Goal: Transaction & Acquisition: Purchase product/service

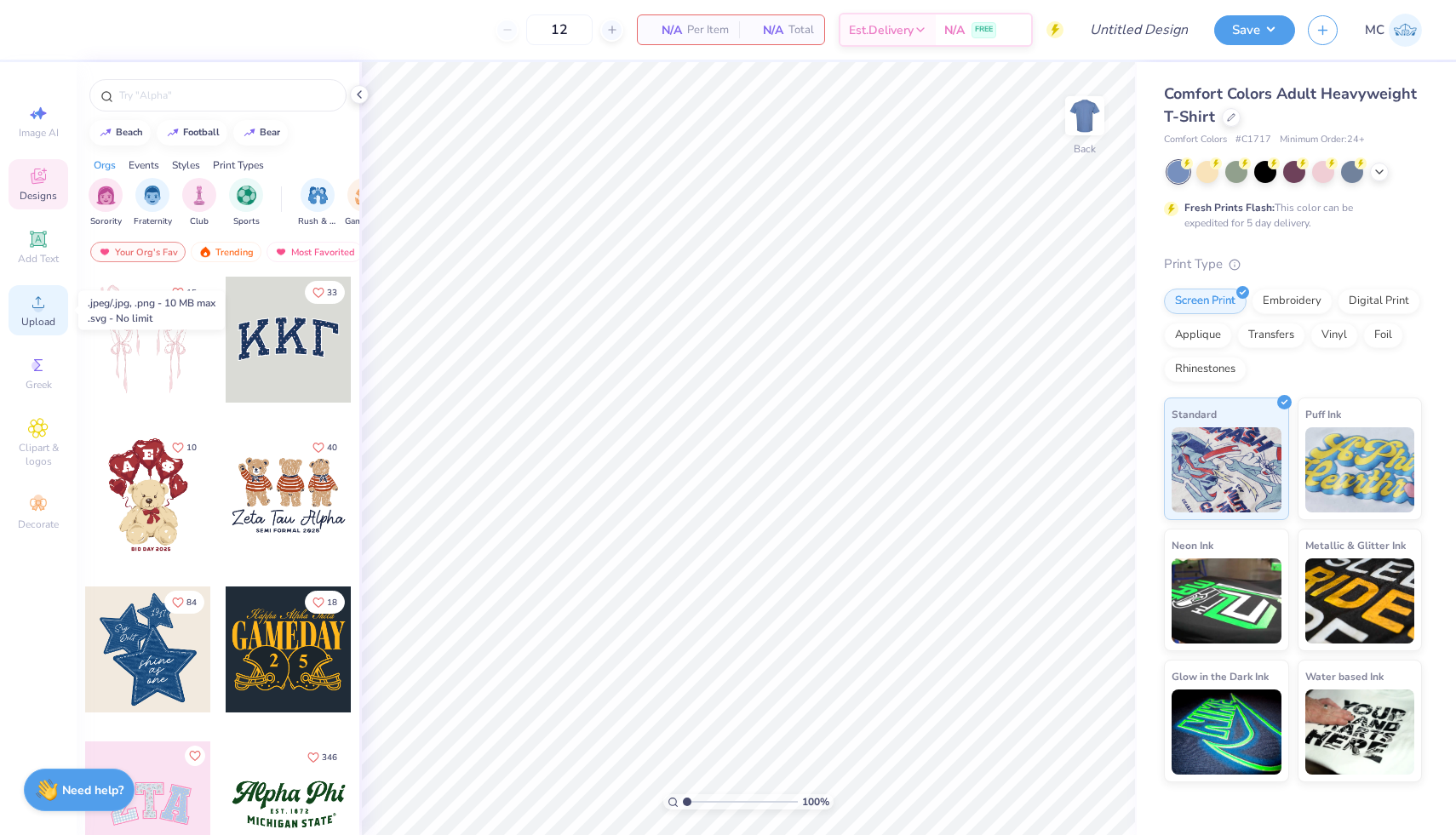
click at [47, 312] on icon at bounding box center [39, 302] width 20 height 20
click at [1227, 114] on icon at bounding box center [1230, 116] width 8 height 8
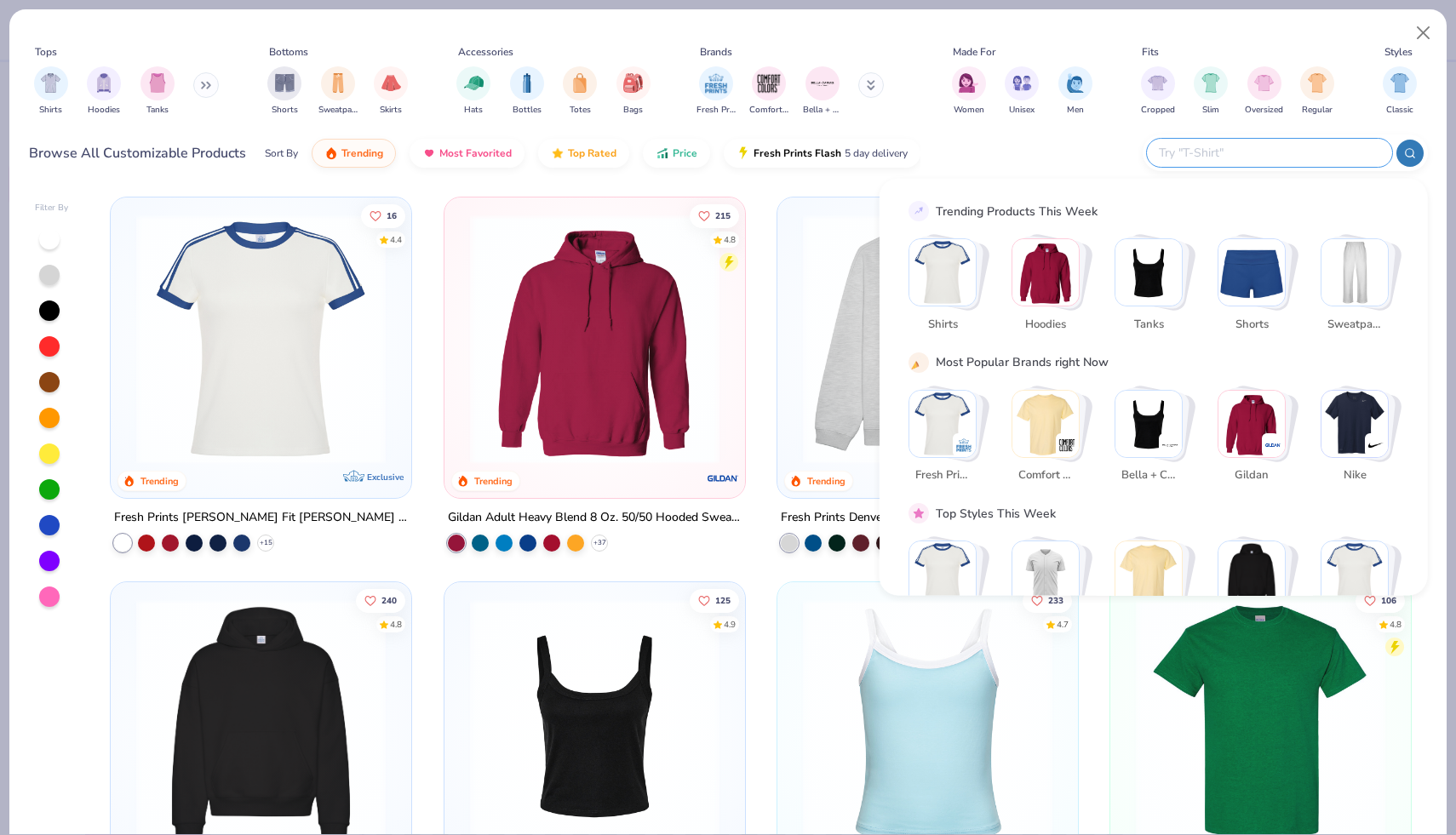
click at [1269, 161] on input "text" at bounding box center [1268, 152] width 223 height 19
type input "pocket tee"
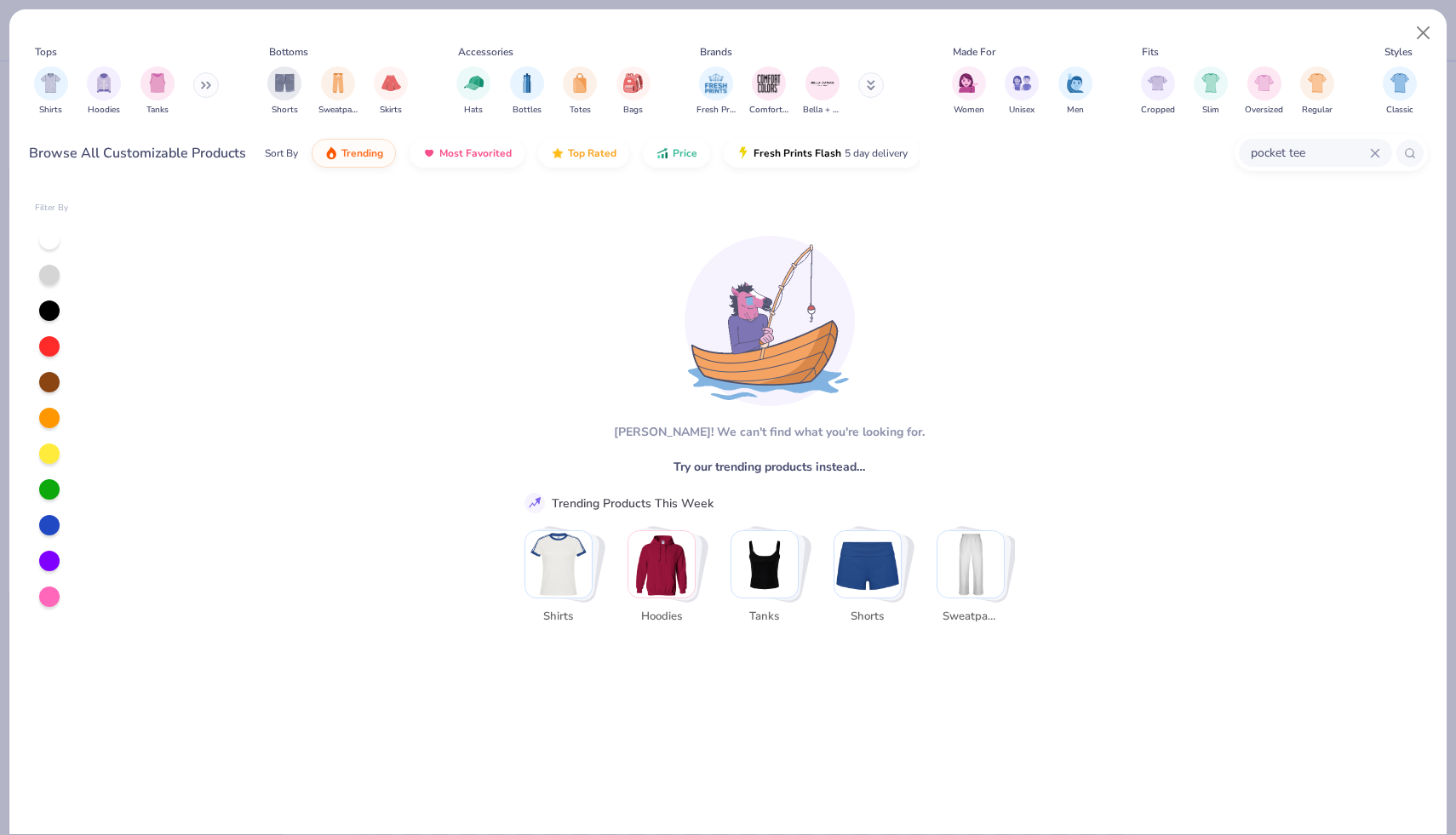
click at [1383, 157] on div "pocket tee" at bounding box center [1315, 152] width 153 height 28
click at [1372, 151] on icon at bounding box center [1374, 152] width 10 height 10
type textarea "x"
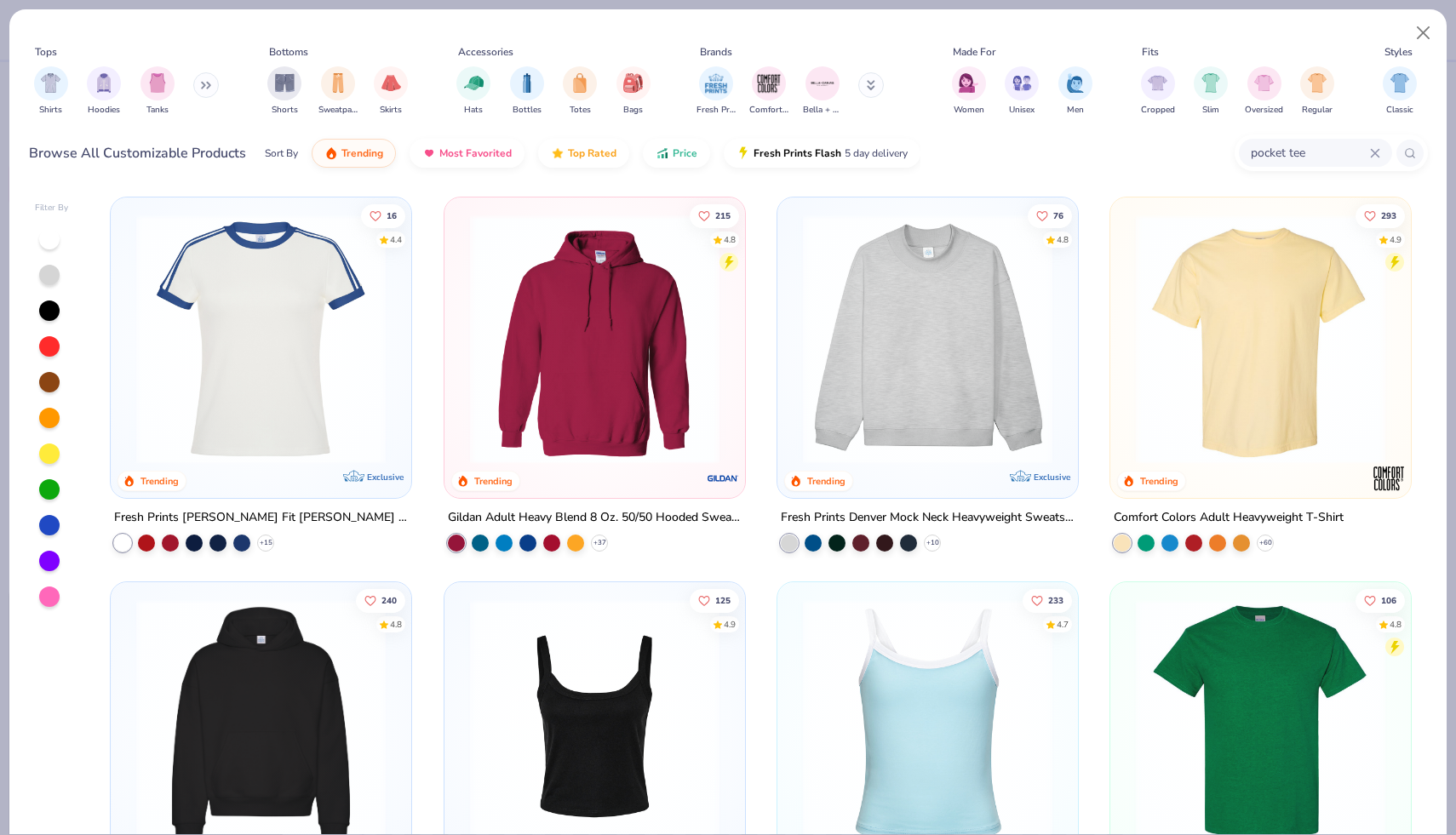
click at [1377, 155] on icon at bounding box center [1374, 152] width 7 height 7
type input "comfort colors"
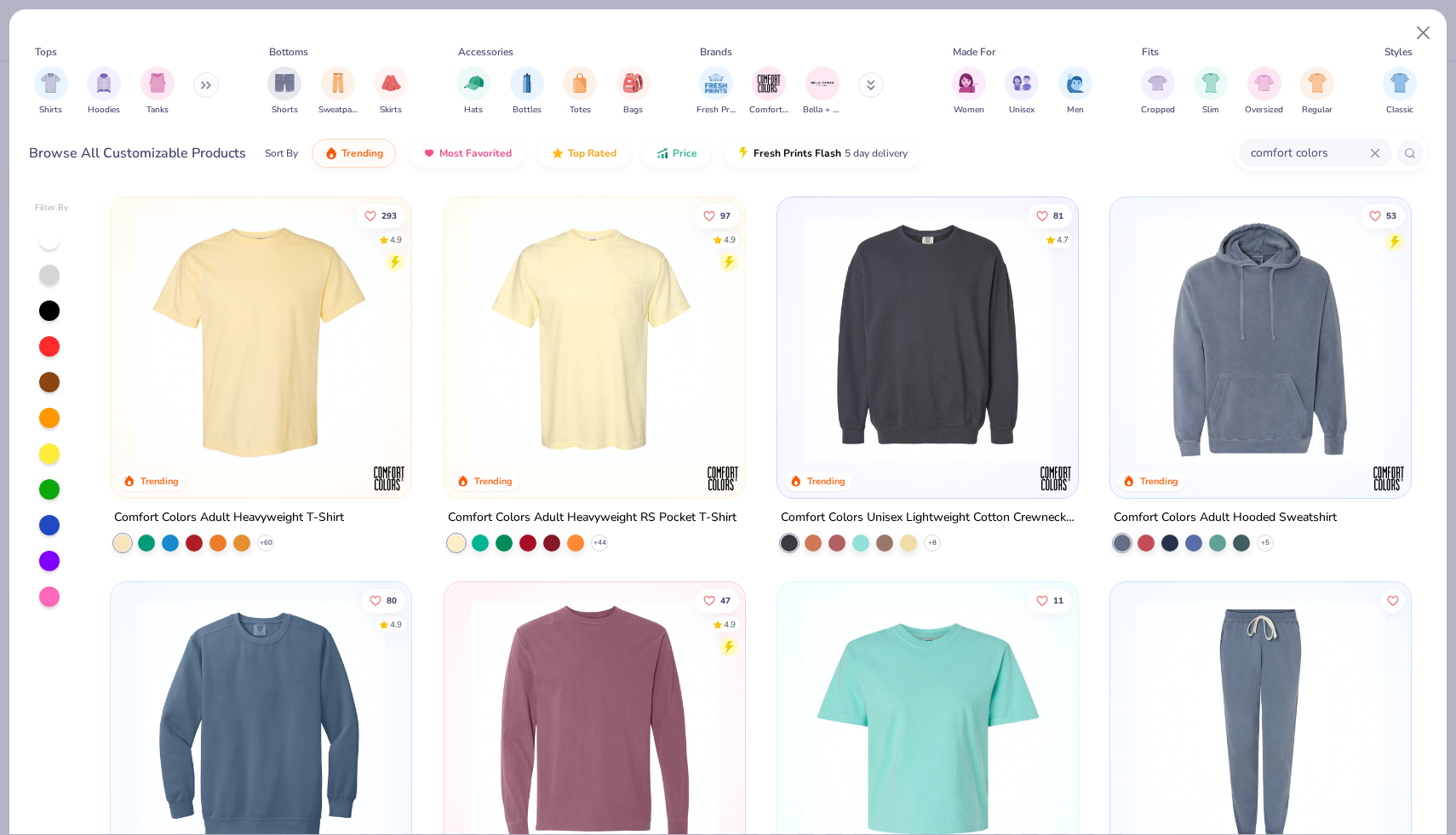
click at [616, 400] on img at bounding box center [595, 340] width 266 height 250
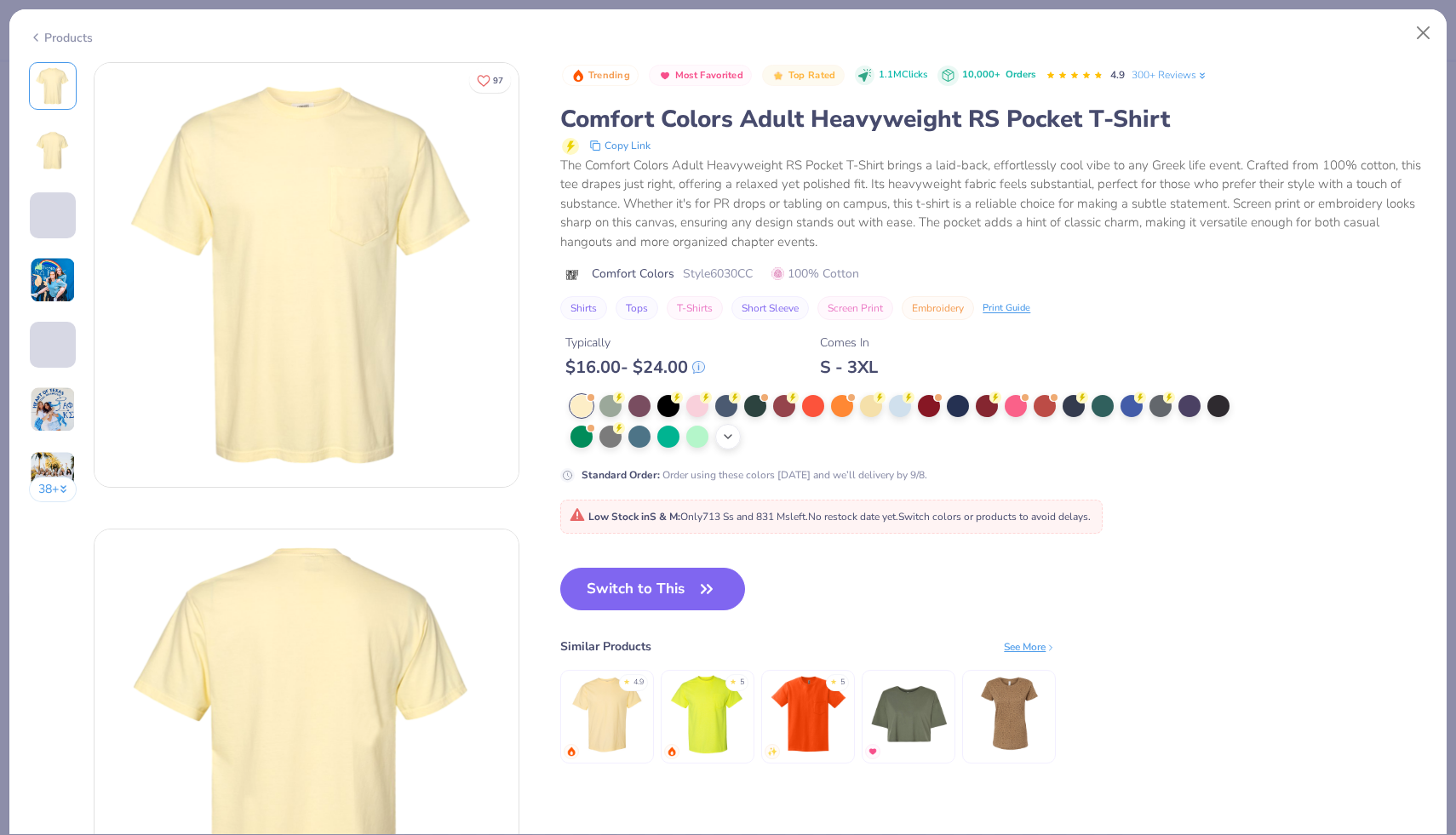
click at [733, 432] on icon at bounding box center [728, 437] width 14 height 14
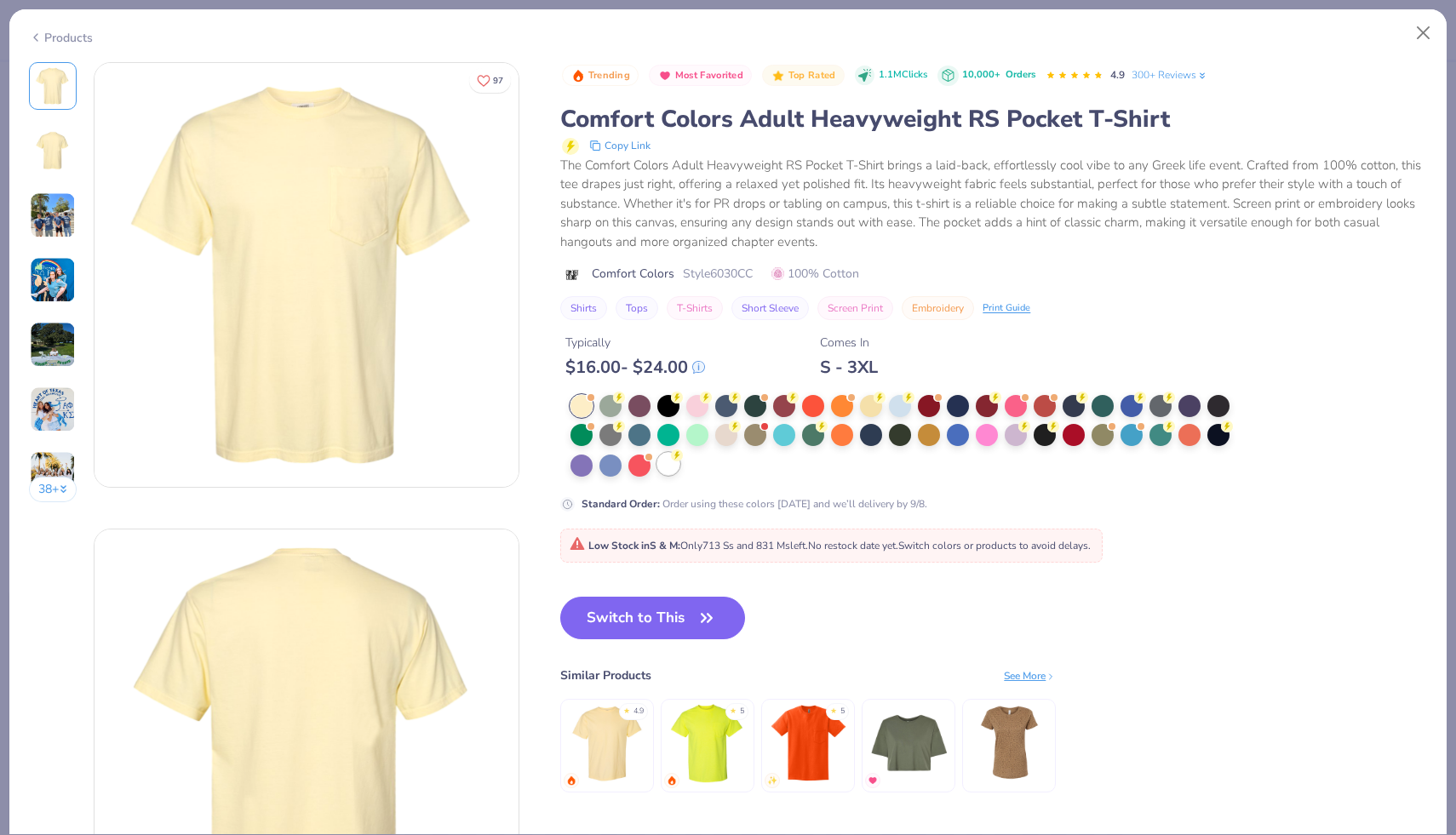
click at [668, 465] on div at bounding box center [668, 464] width 22 height 22
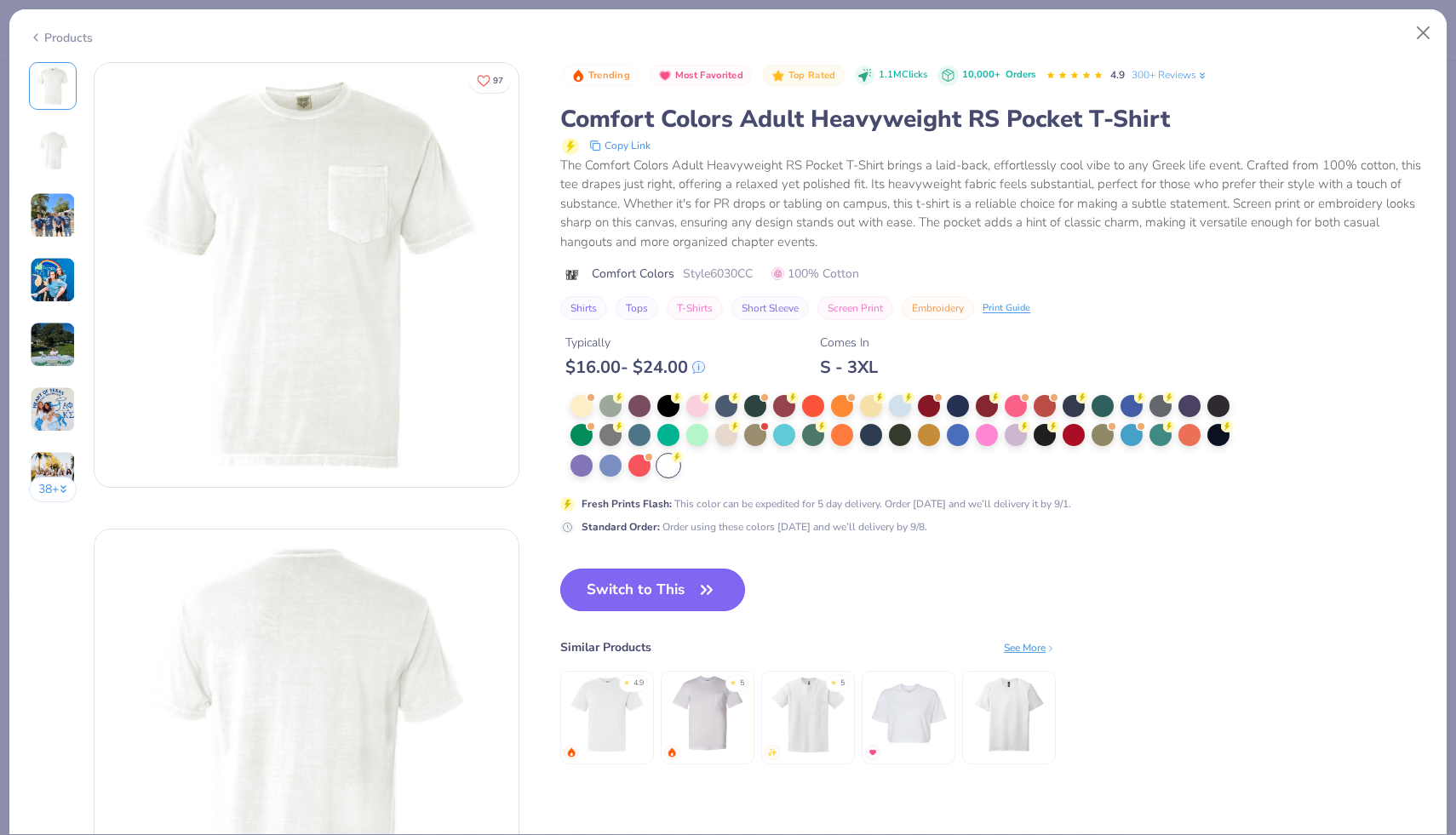
click at [628, 584] on button "Switch to This" at bounding box center [652, 590] width 184 height 42
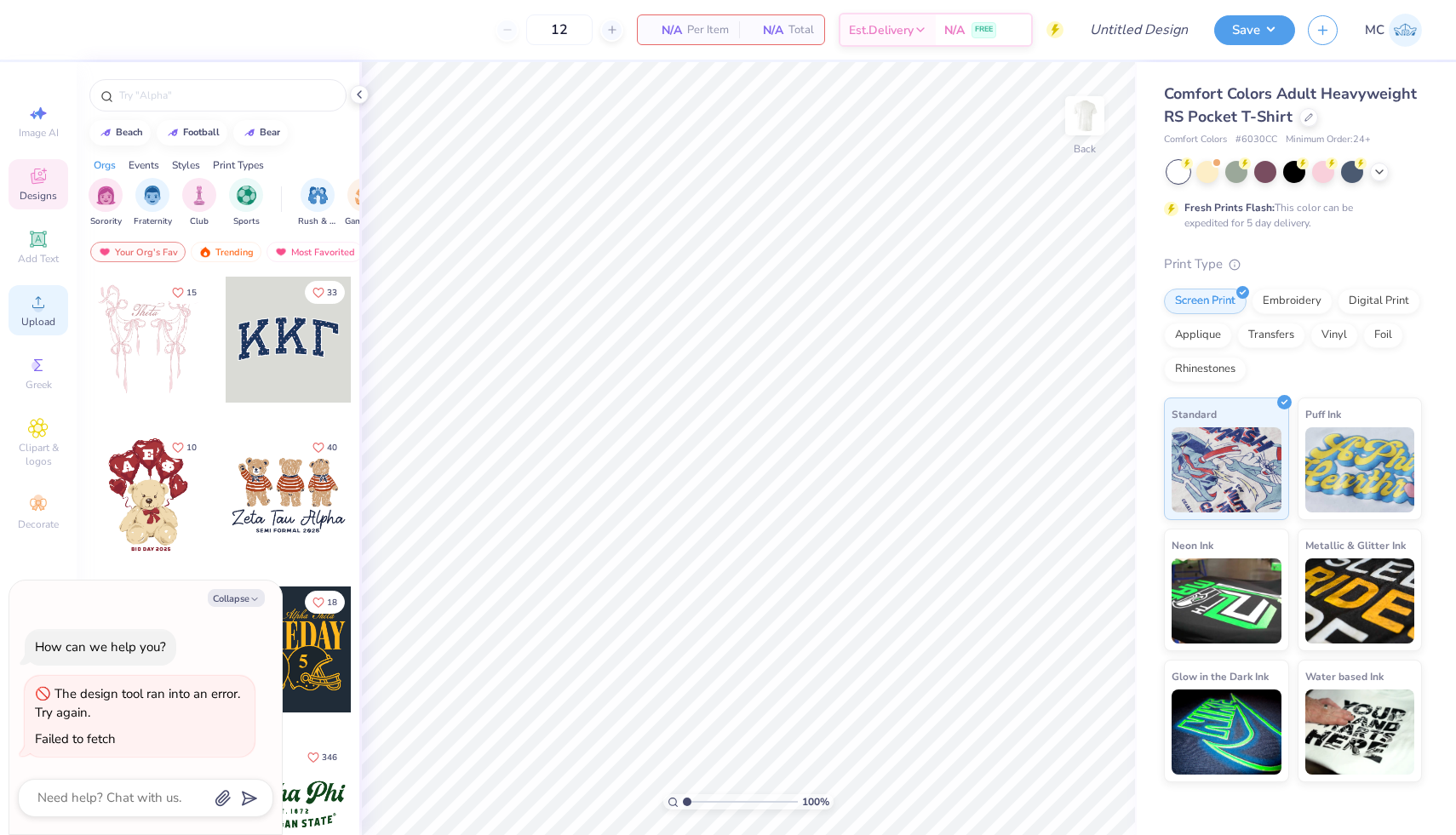
click at [35, 306] on circle at bounding box center [38, 307] width 9 height 9
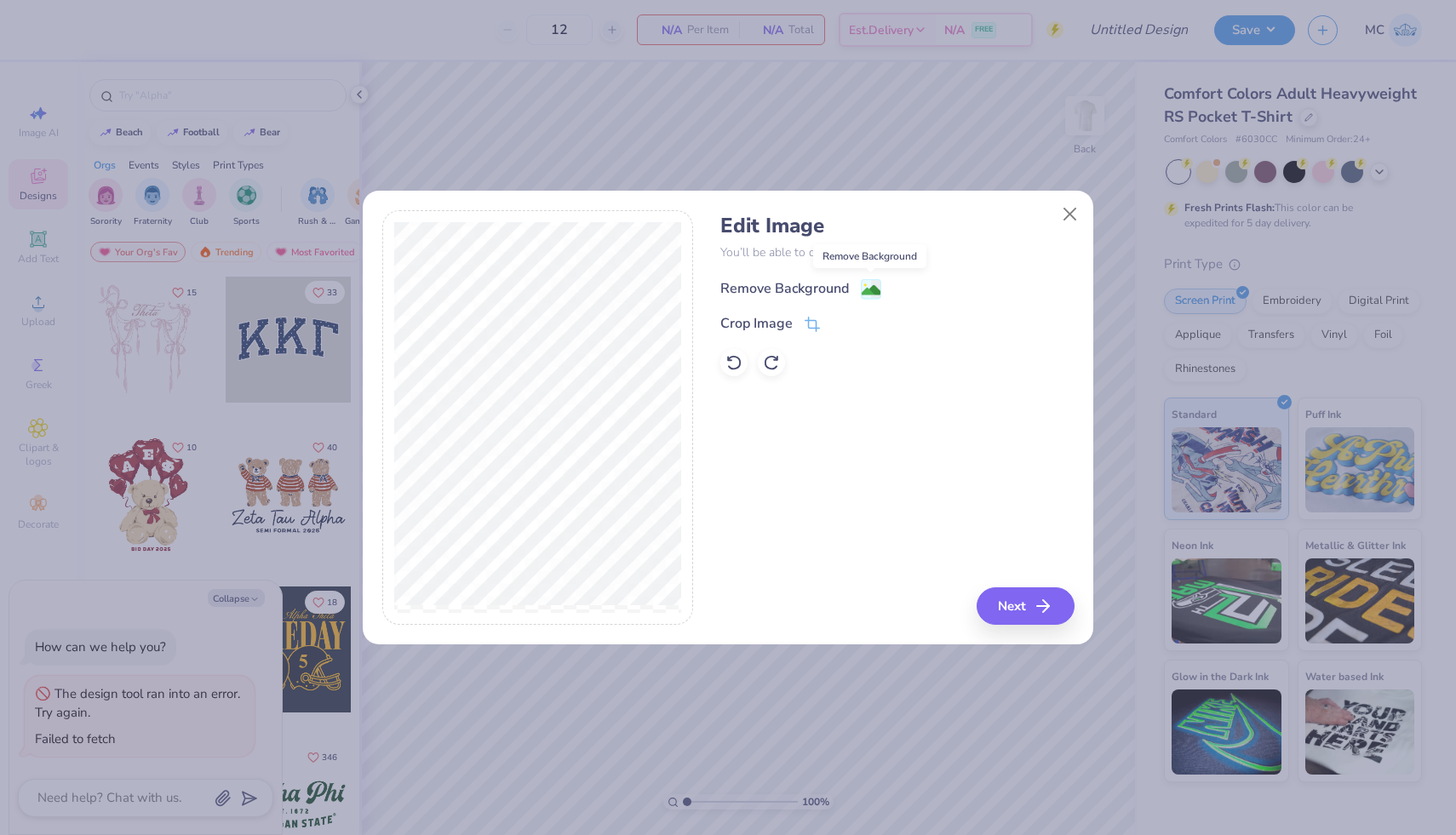
click at [869, 290] on image at bounding box center [871, 290] width 18 height 18
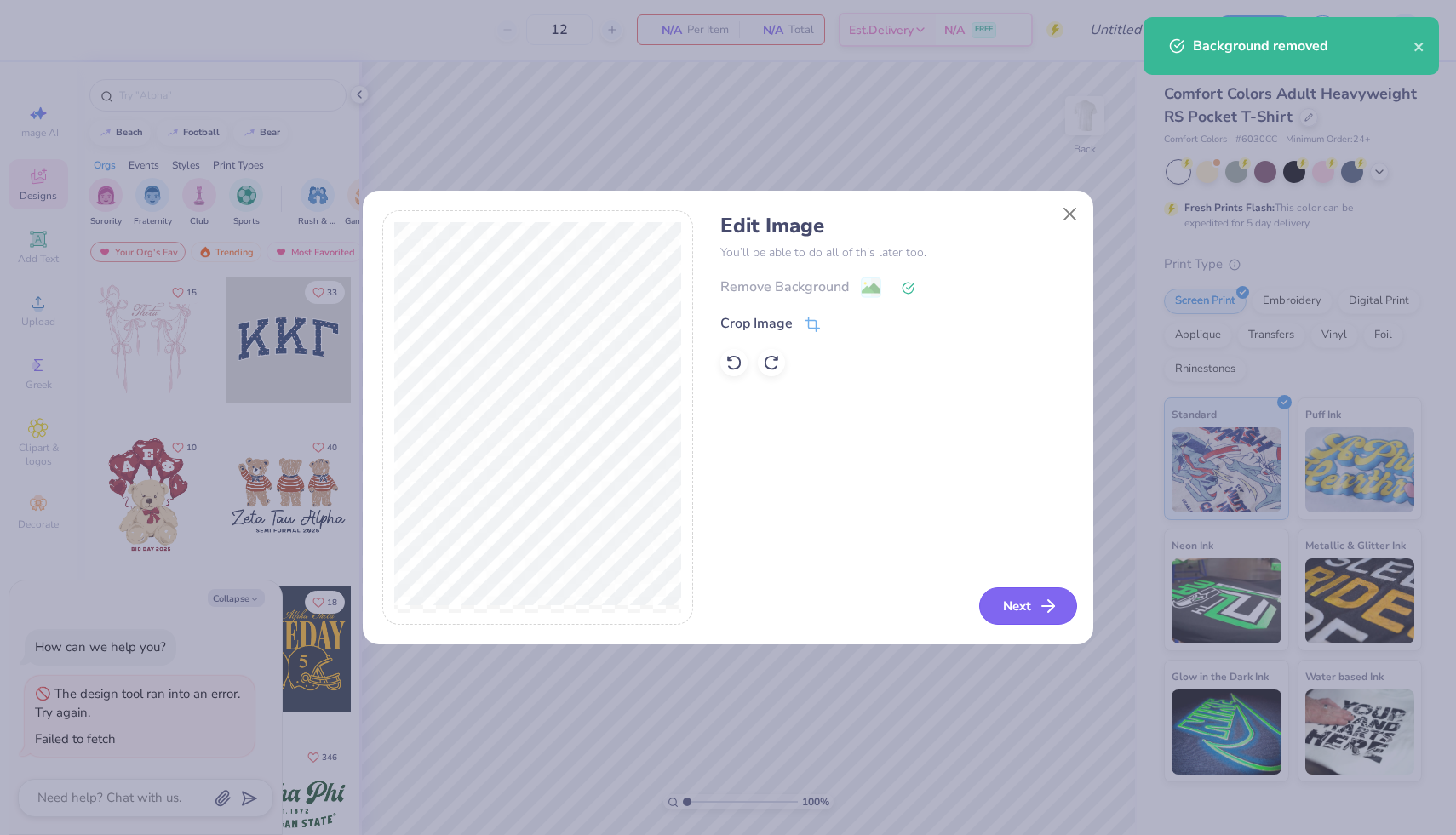
click at [1025, 611] on button "Next" at bounding box center [1028, 606] width 98 height 38
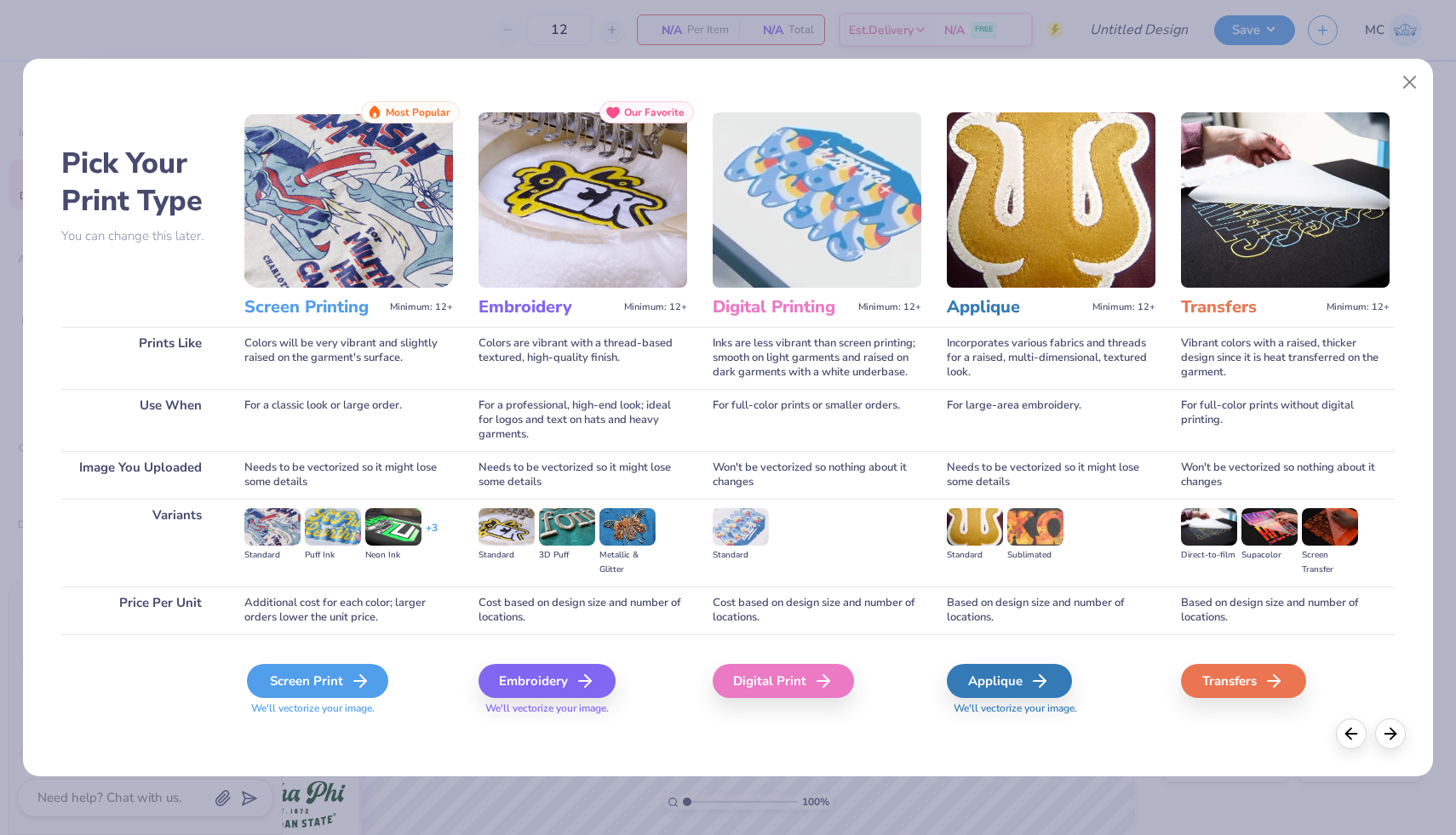
click at [315, 691] on div "Screen Print" at bounding box center [317, 681] width 141 height 34
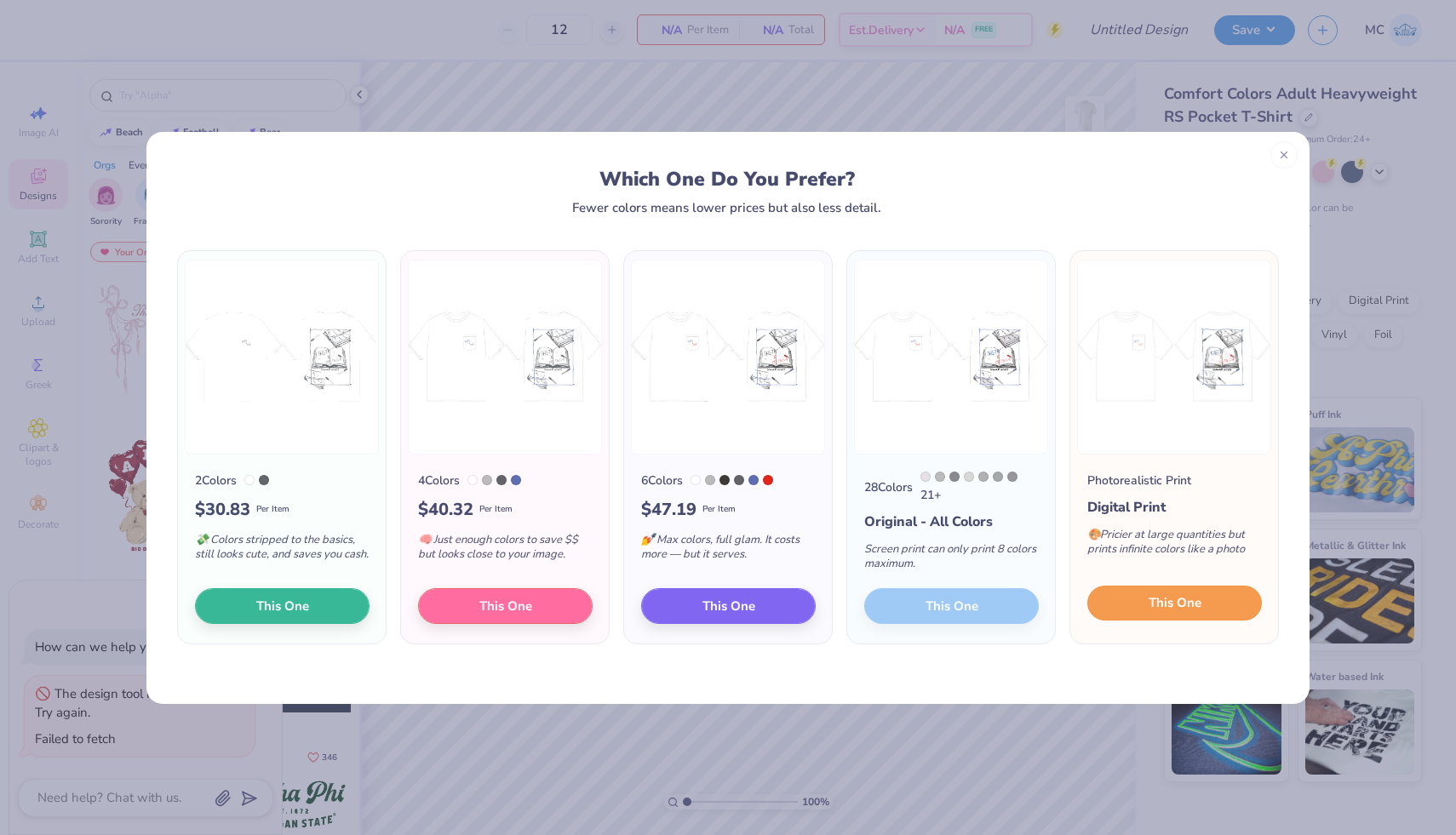
click at [1207, 609] on button "This One" at bounding box center [1174, 604] width 174 height 36
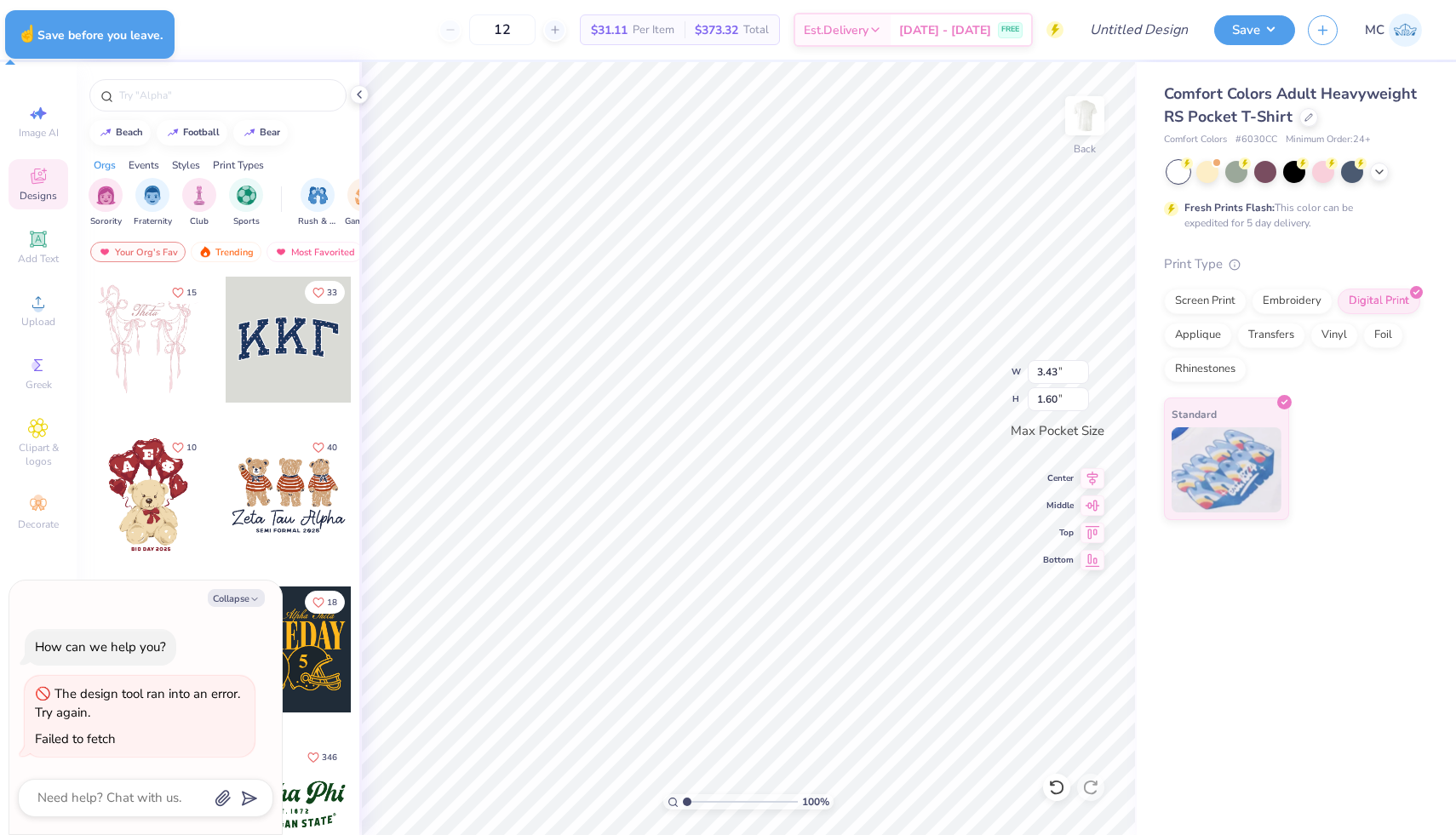
type textarea "x"
